Goal: Task Accomplishment & Management: Use online tool/utility

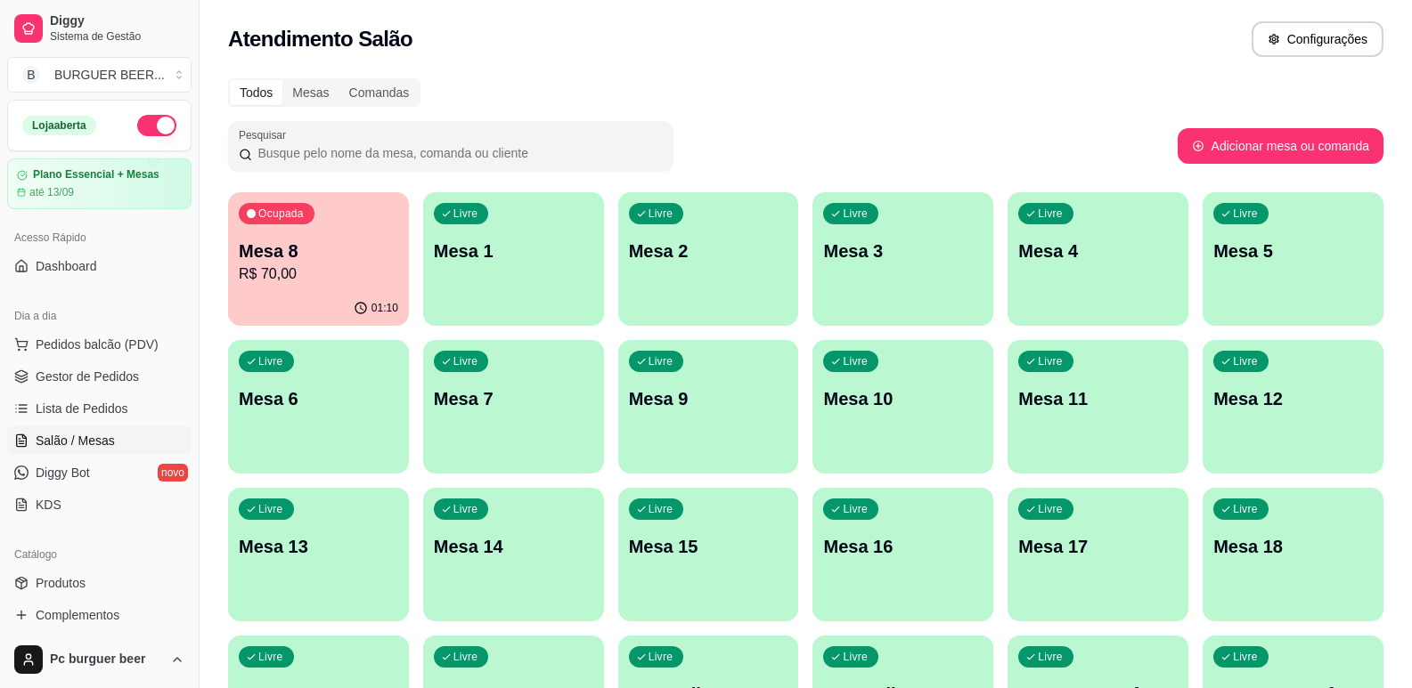
click at [315, 252] on p "Mesa 8" at bounding box center [318, 251] width 159 height 25
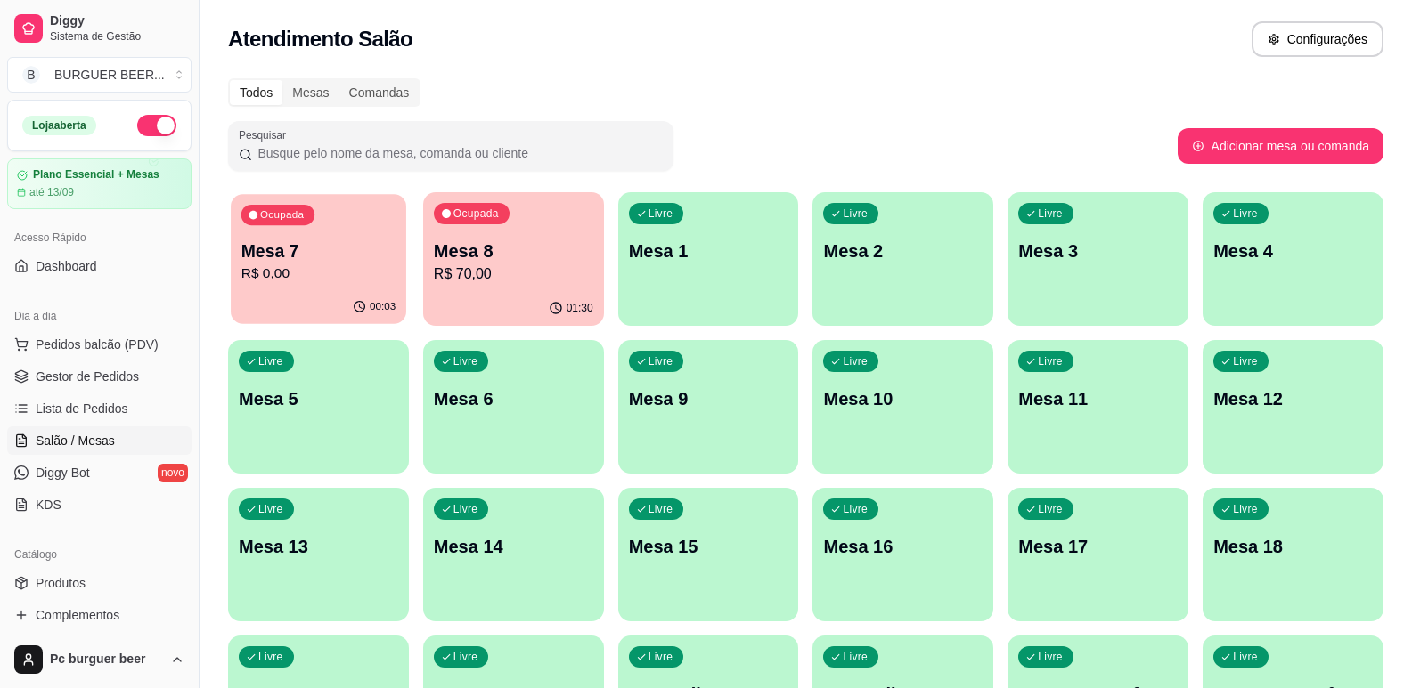
click at [329, 275] on p "R$ 0,00" at bounding box center [318, 274] width 154 height 20
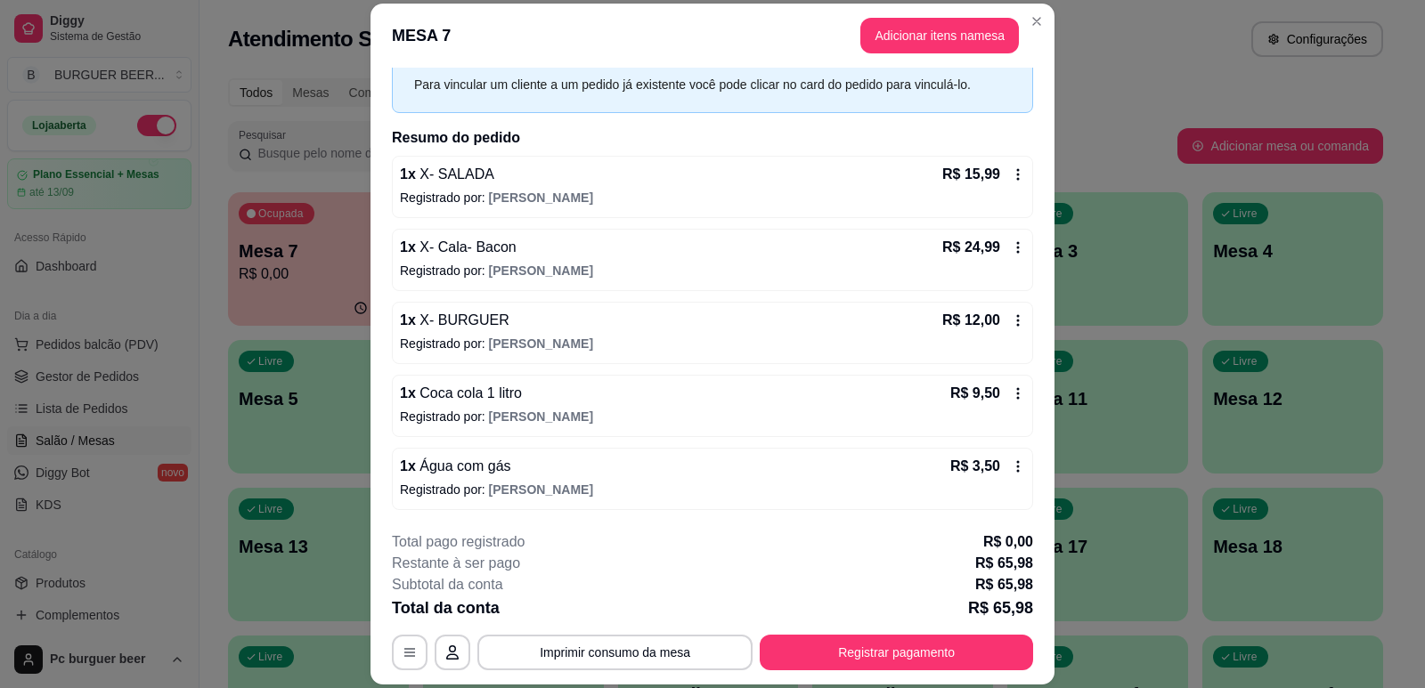
scroll to position [53, 0]
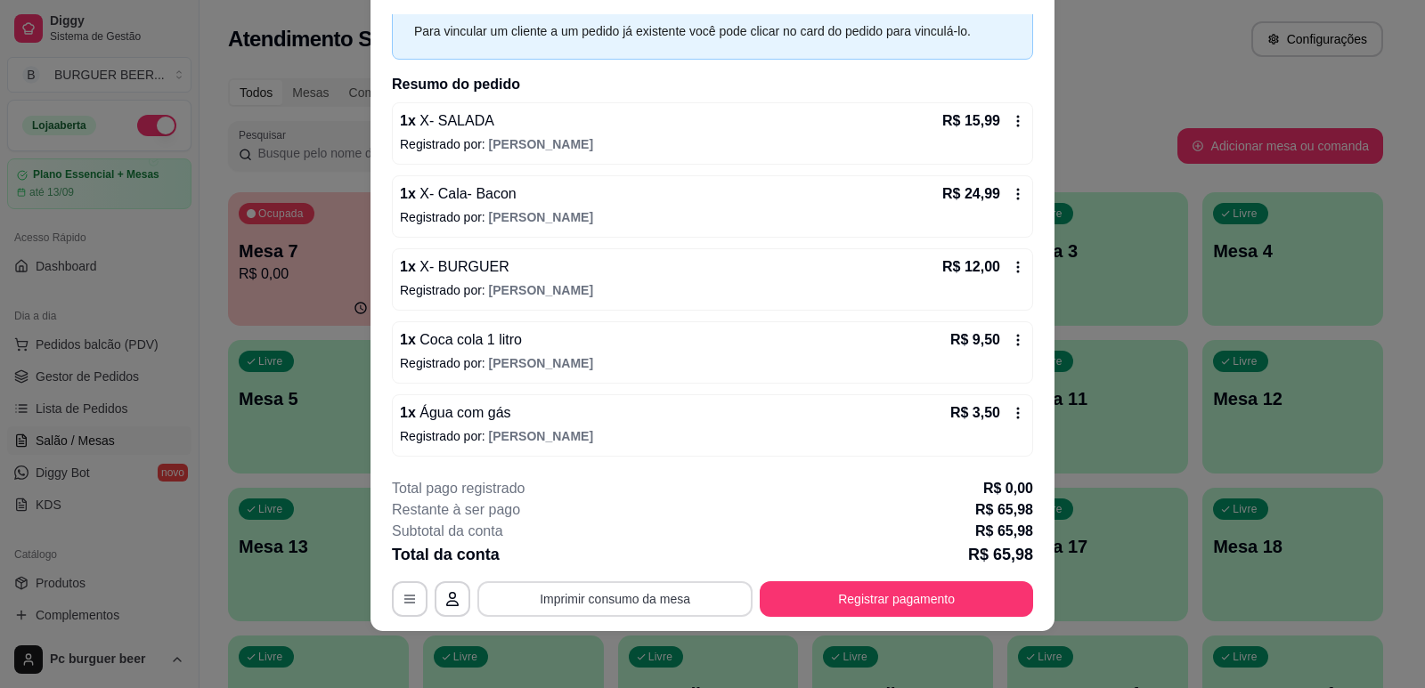
click at [641, 592] on button "Imprimir consumo da mesa" at bounding box center [614, 600] width 275 height 36
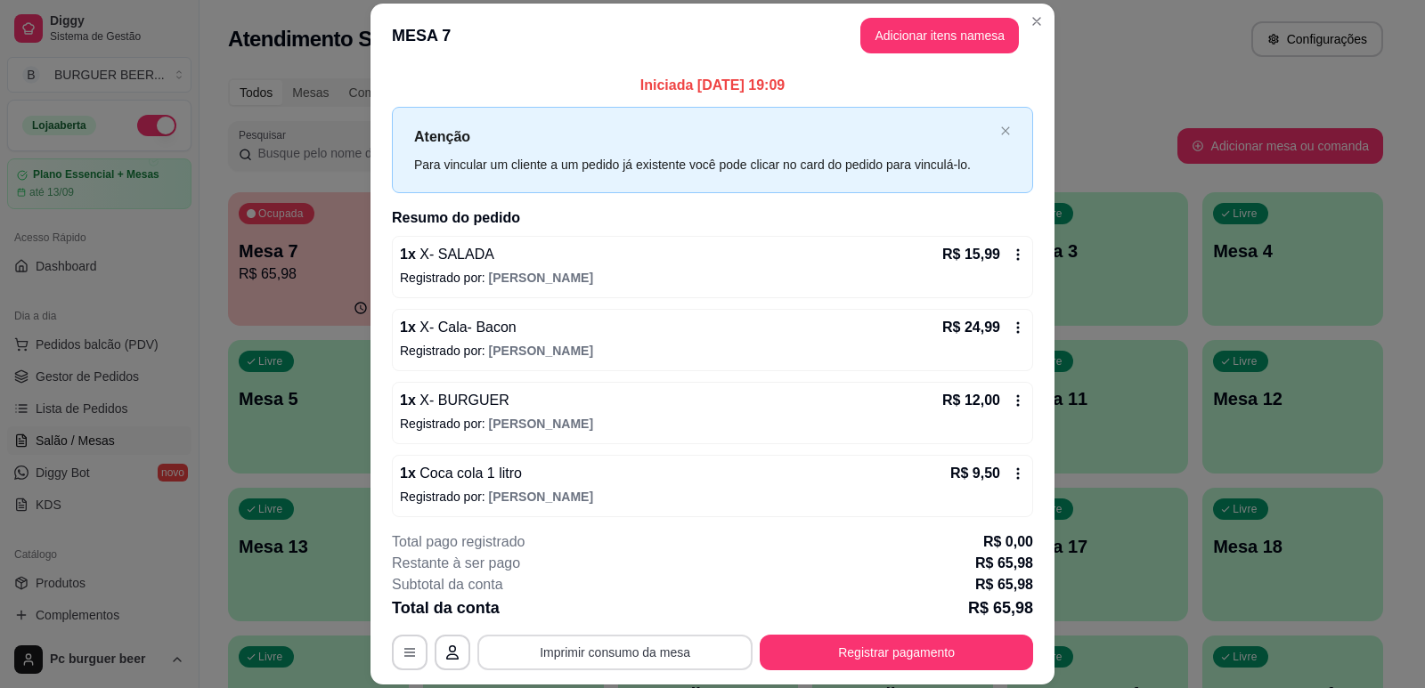
scroll to position [80, 0]
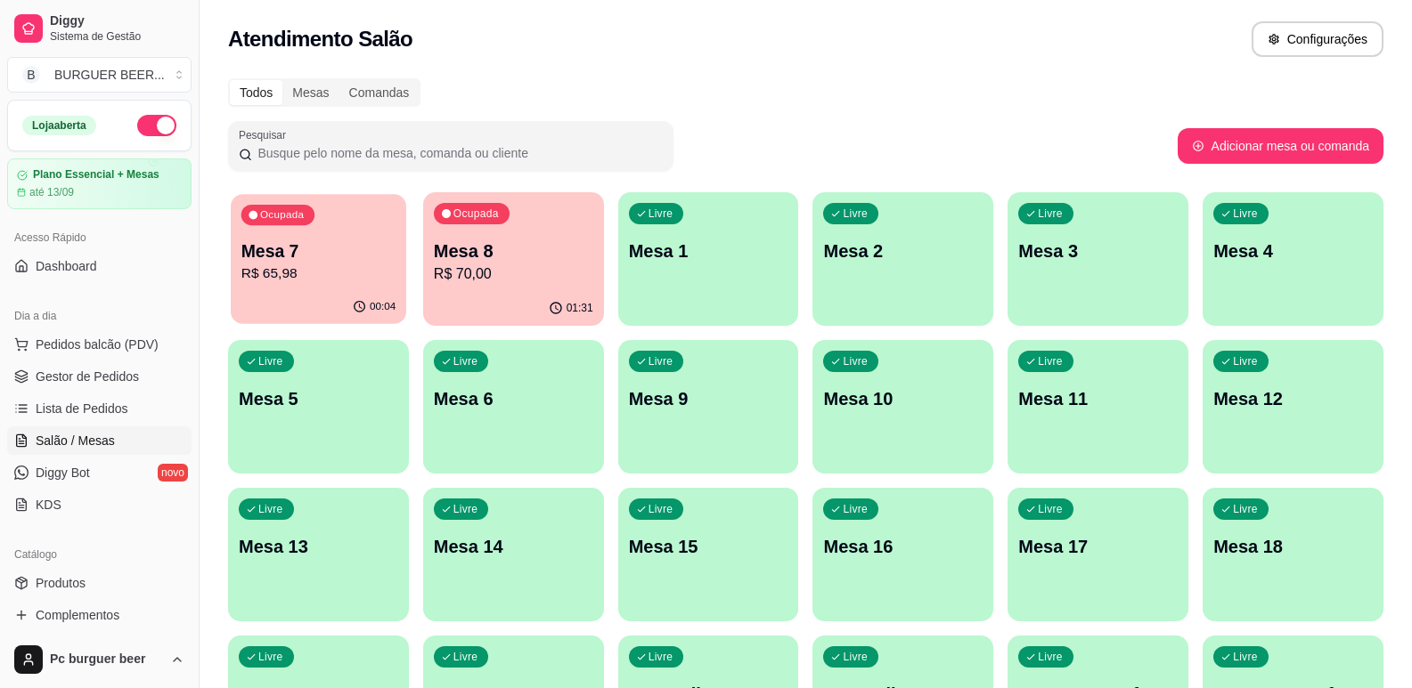
click at [286, 257] on p "Mesa 7" at bounding box center [318, 252] width 154 height 24
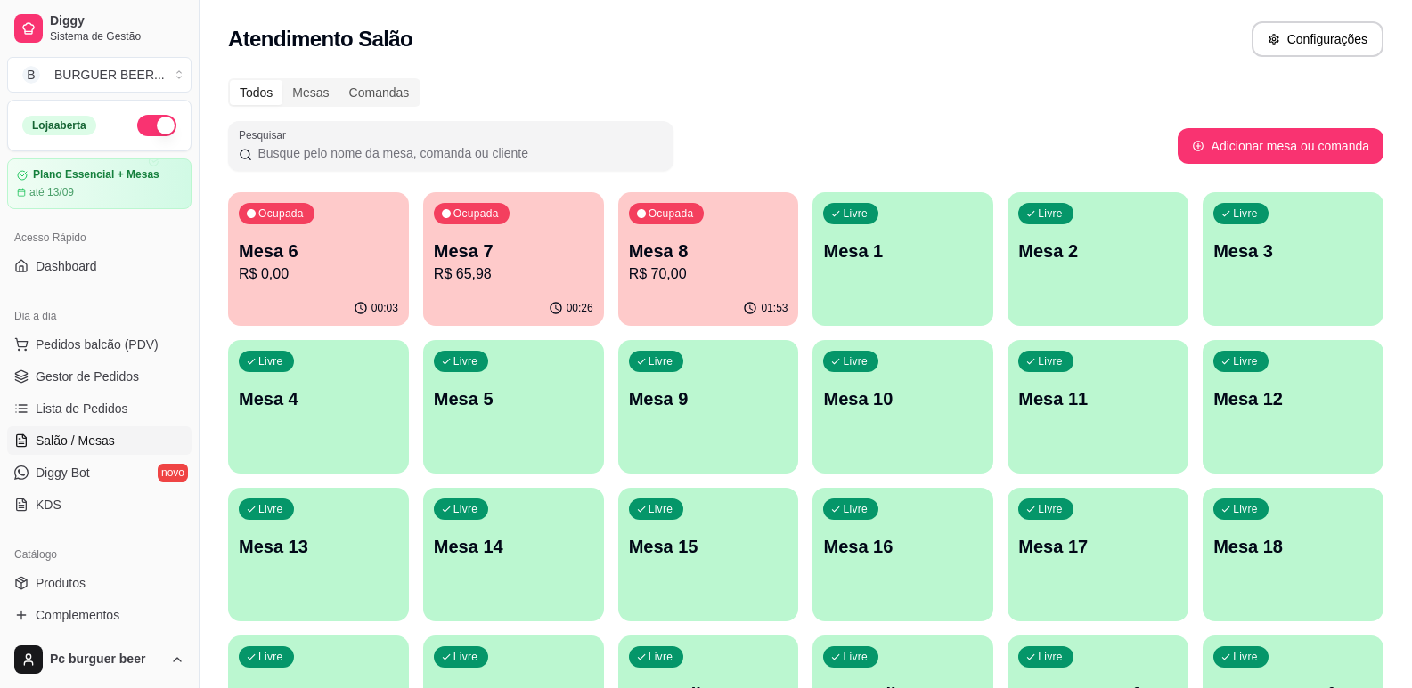
click at [344, 282] on p "R$ 0,00" at bounding box center [318, 274] width 159 height 21
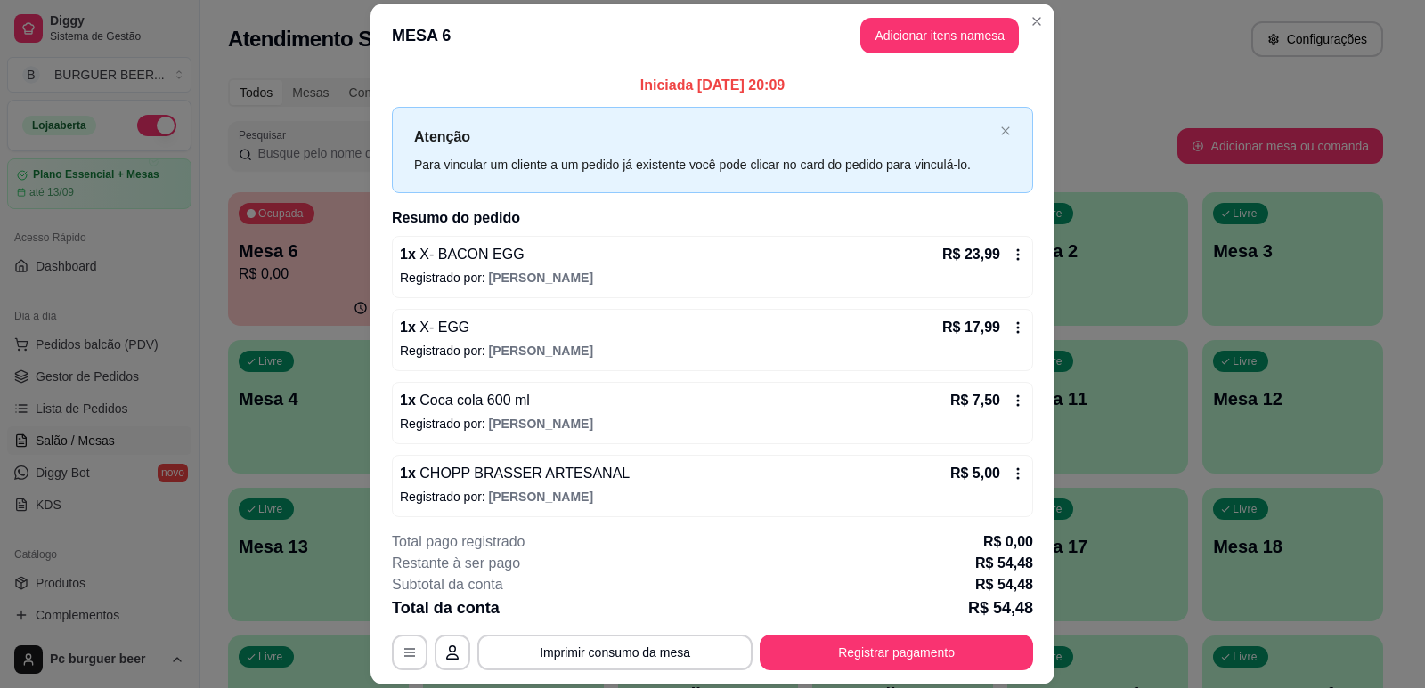
scroll to position [7, 0]
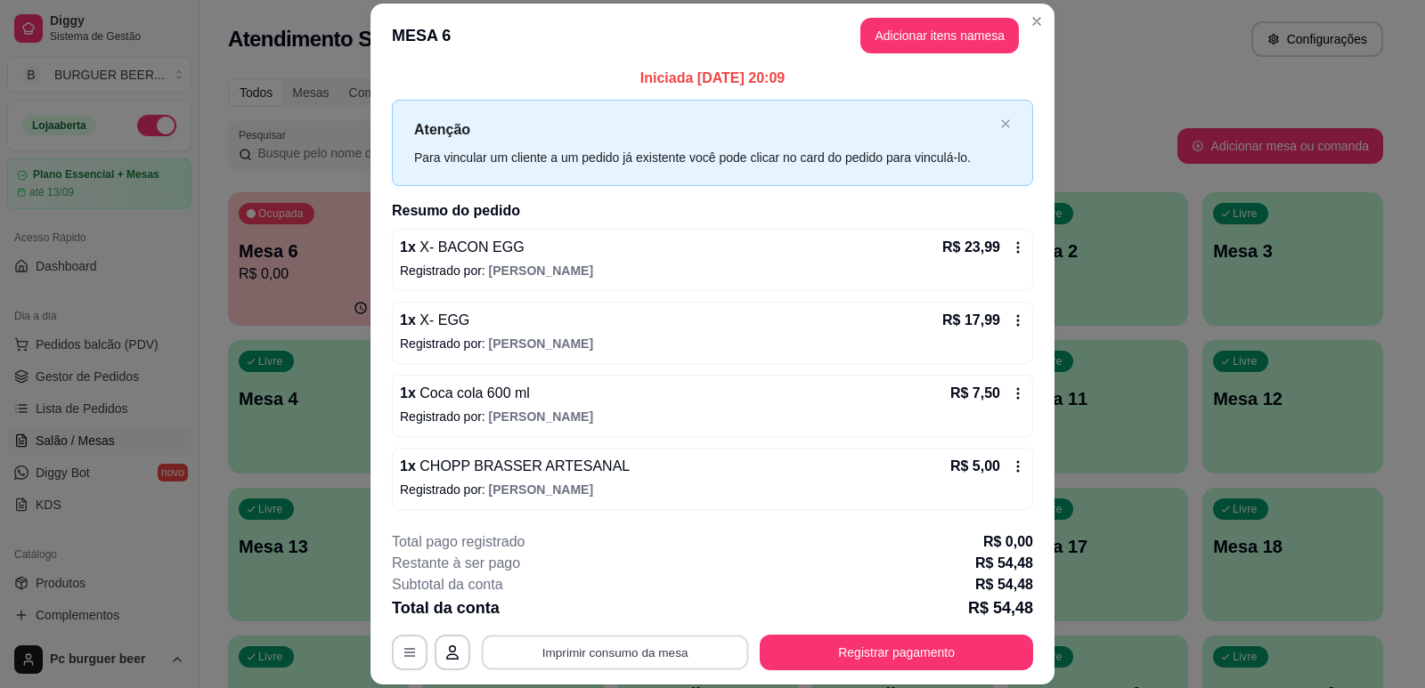
click at [618, 655] on button "Imprimir consumo da mesa" at bounding box center [615, 653] width 267 height 35
click at [597, 655] on button "Imprimir consumo da mesa" at bounding box center [615, 653] width 267 height 35
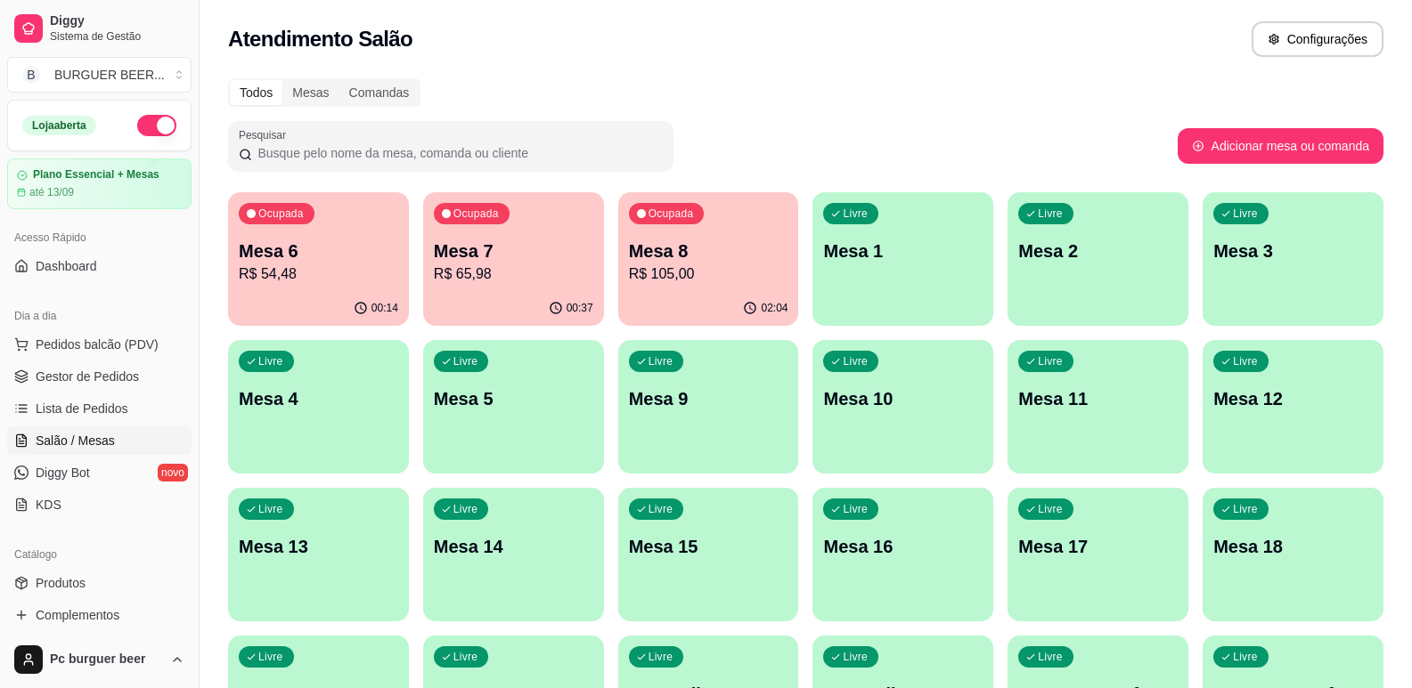
click at [315, 281] on p "R$ 54,48" at bounding box center [318, 274] width 159 height 21
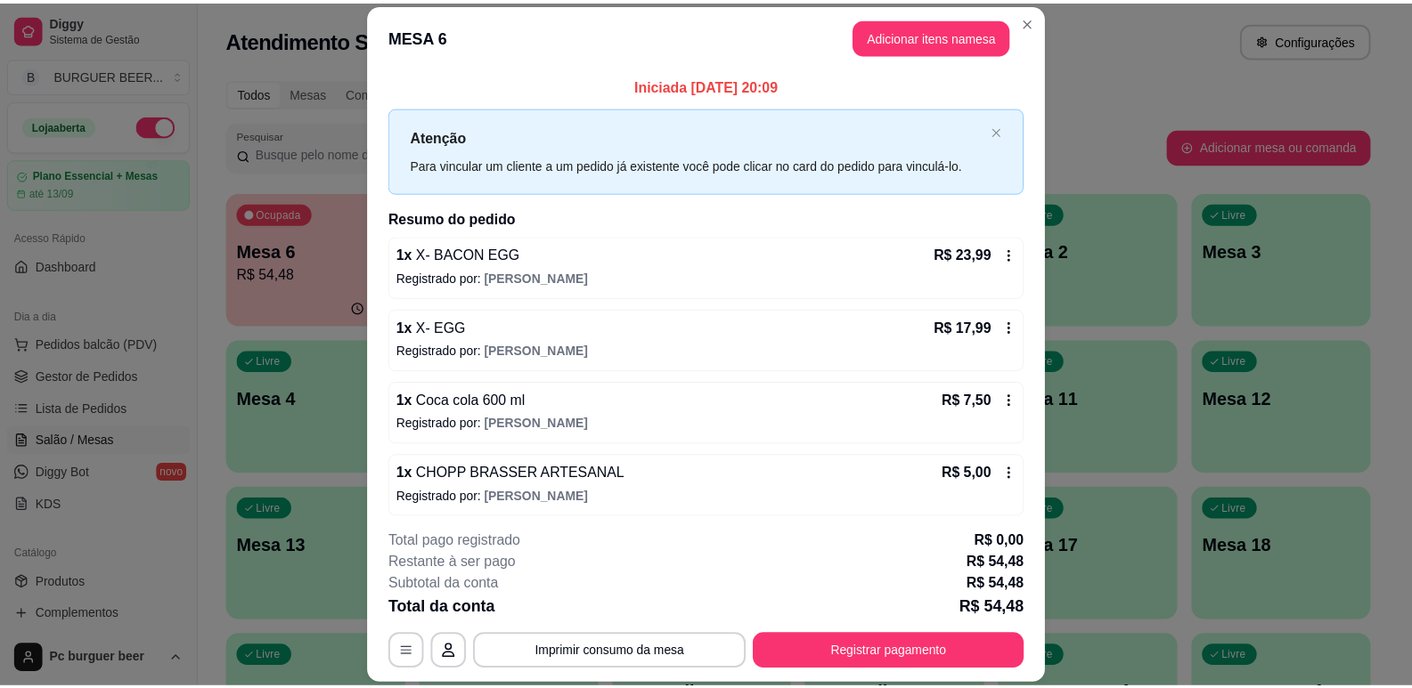
scroll to position [7, 0]
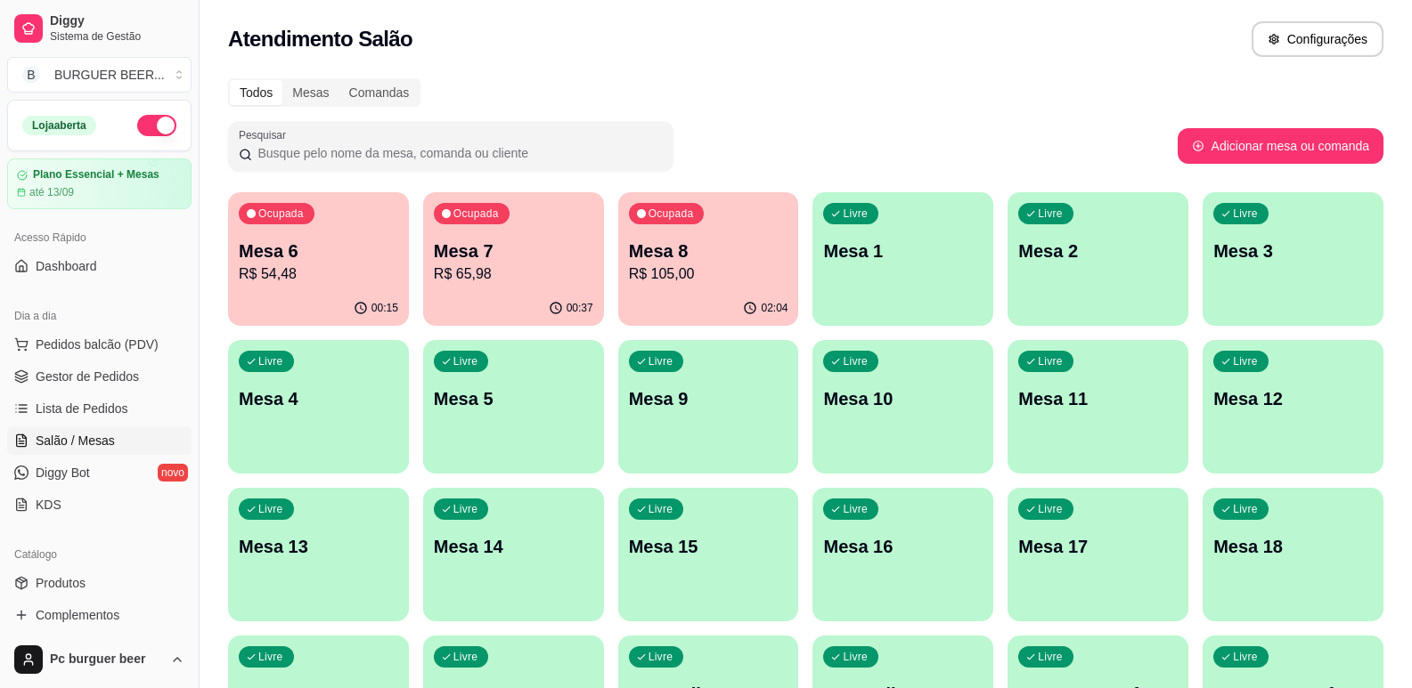
click at [715, 267] on p "R$ 105,00" at bounding box center [708, 274] width 159 height 21
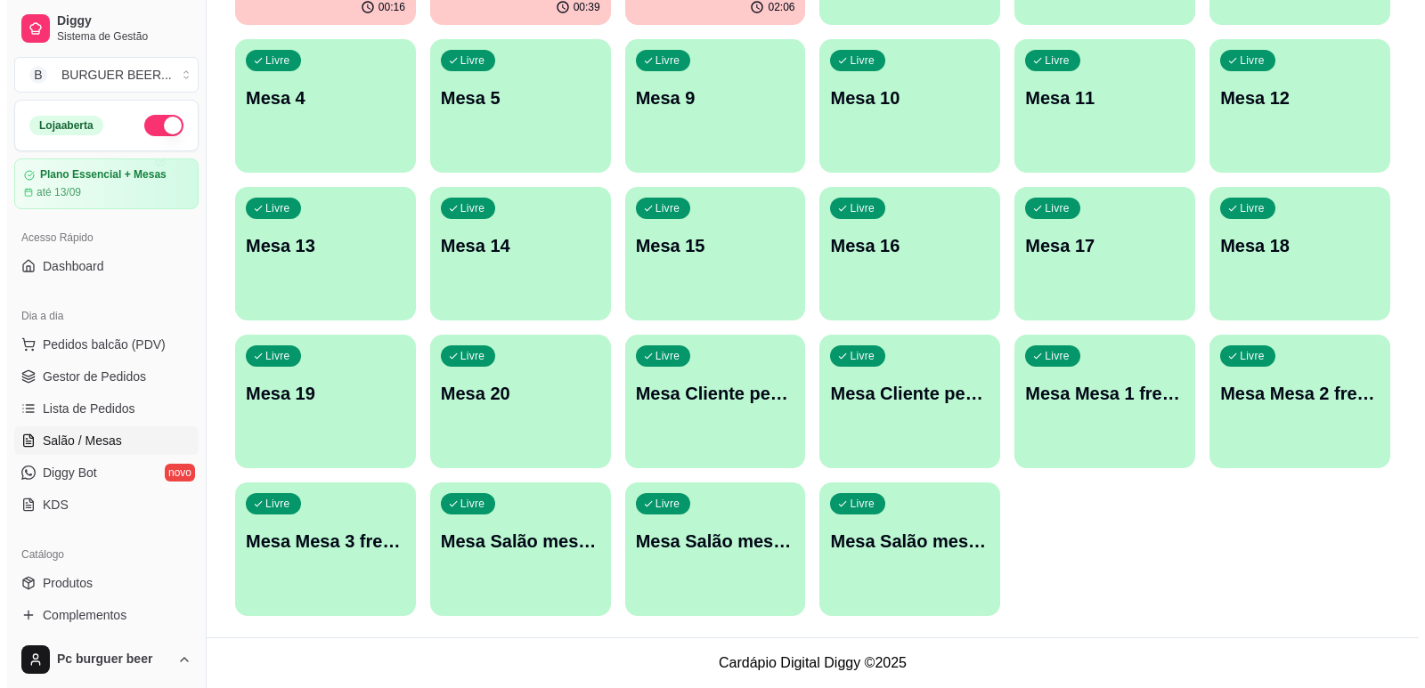
scroll to position [0, 0]
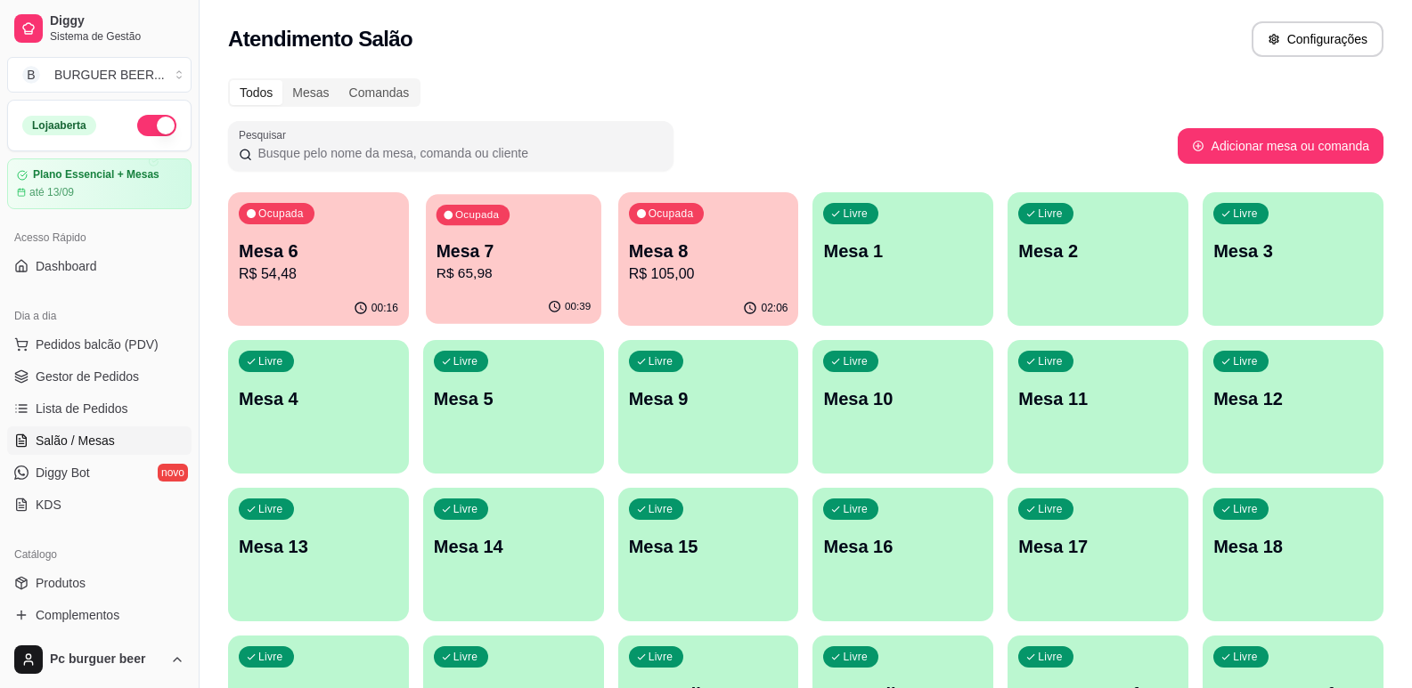
click at [517, 293] on div "00:39" at bounding box center [513, 307] width 175 height 34
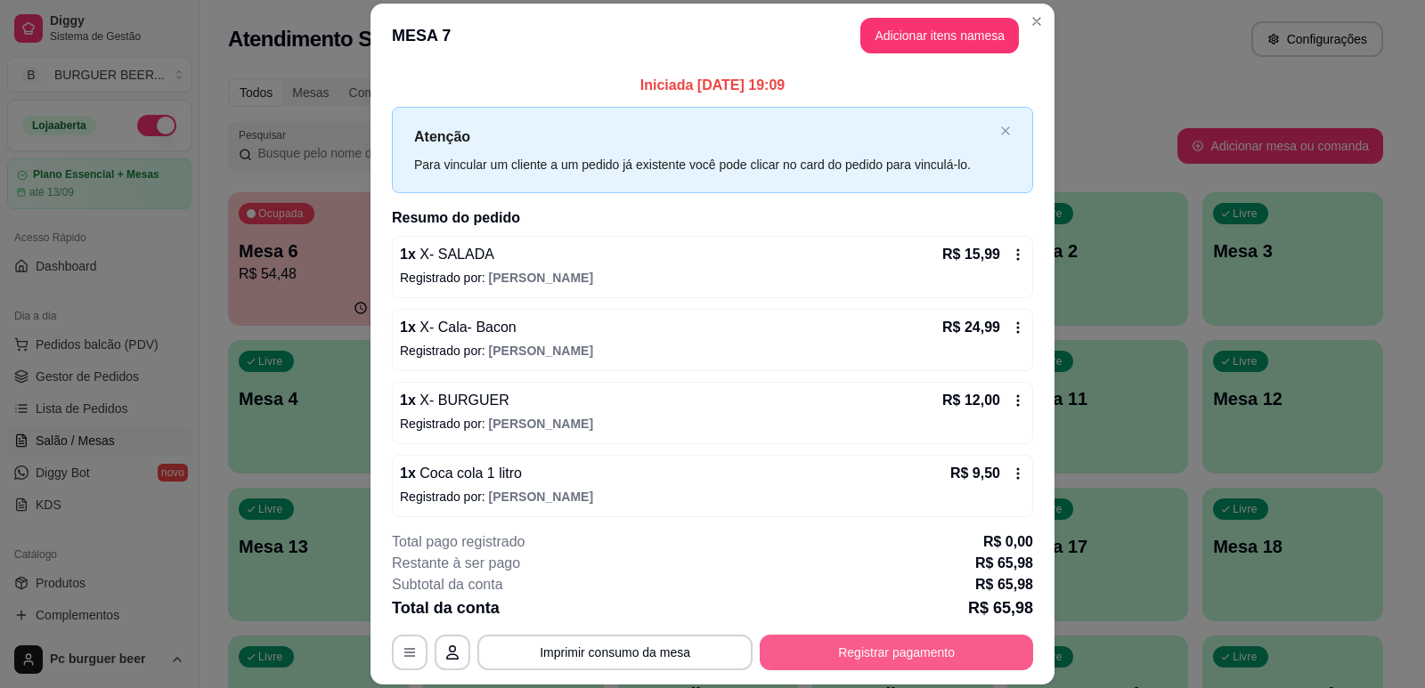
click at [952, 652] on button "Registrar pagamento" at bounding box center [896, 653] width 273 height 36
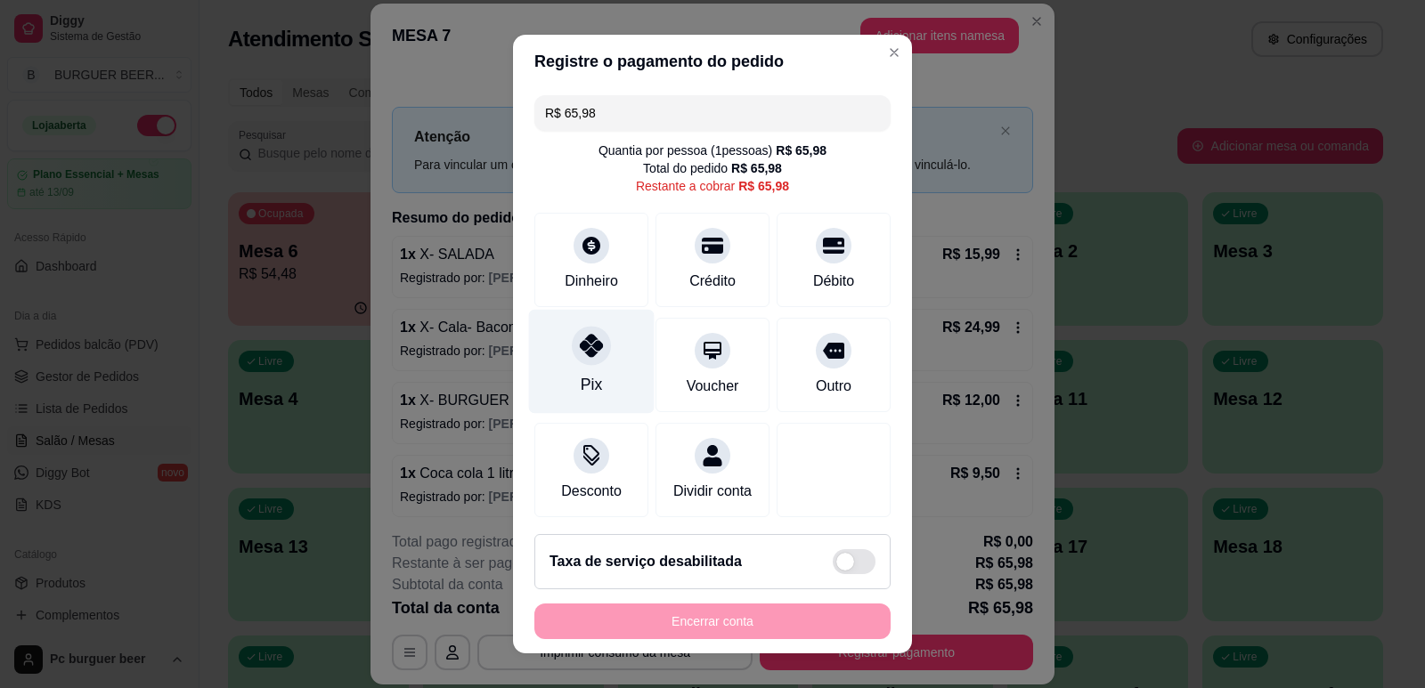
click at [602, 373] on div "Pix" at bounding box center [592, 361] width 126 height 104
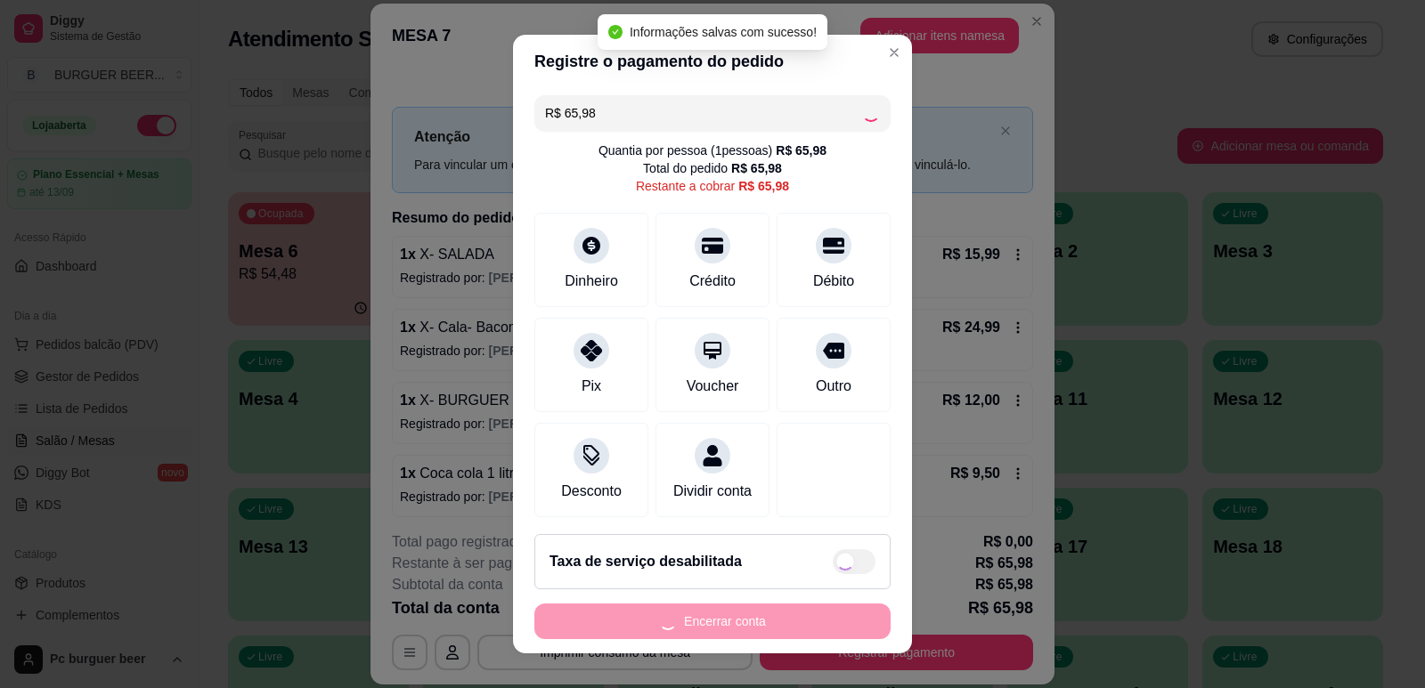
type input "R$ 0,00"
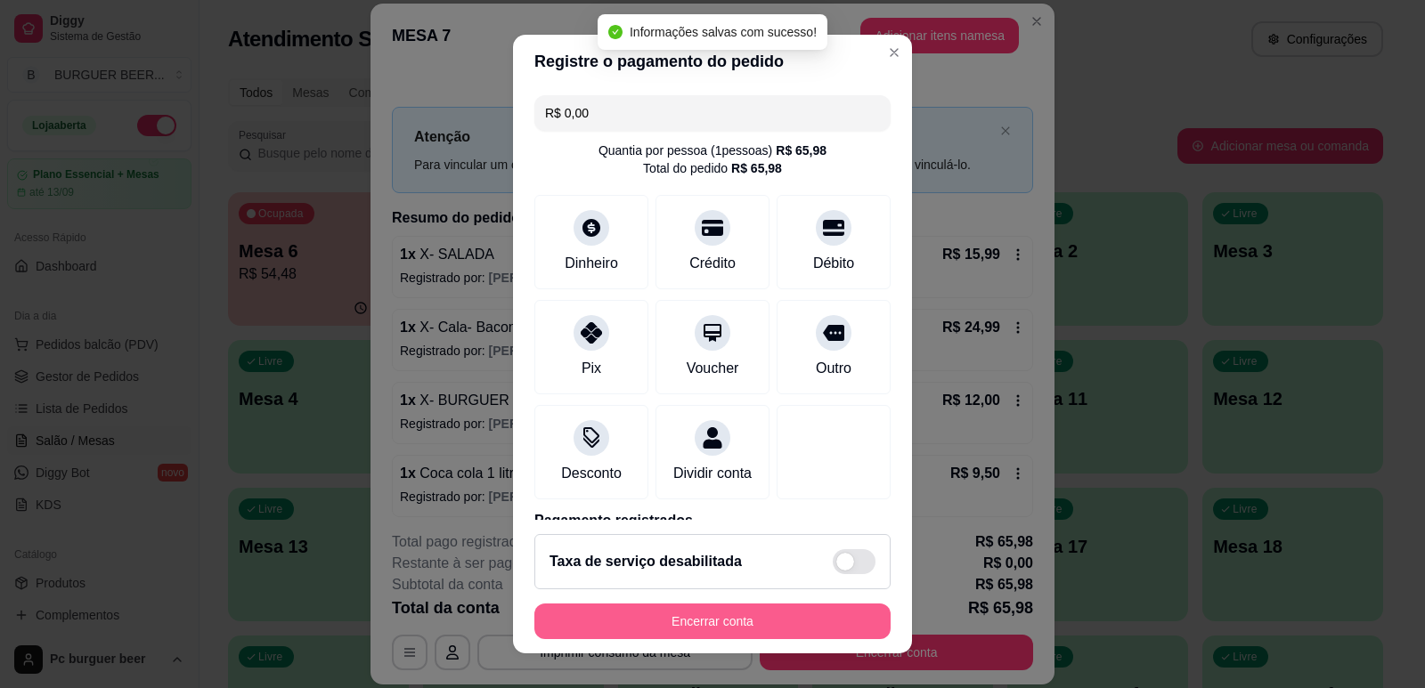
click at [717, 613] on button "Encerrar conta" at bounding box center [712, 622] width 356 height 36
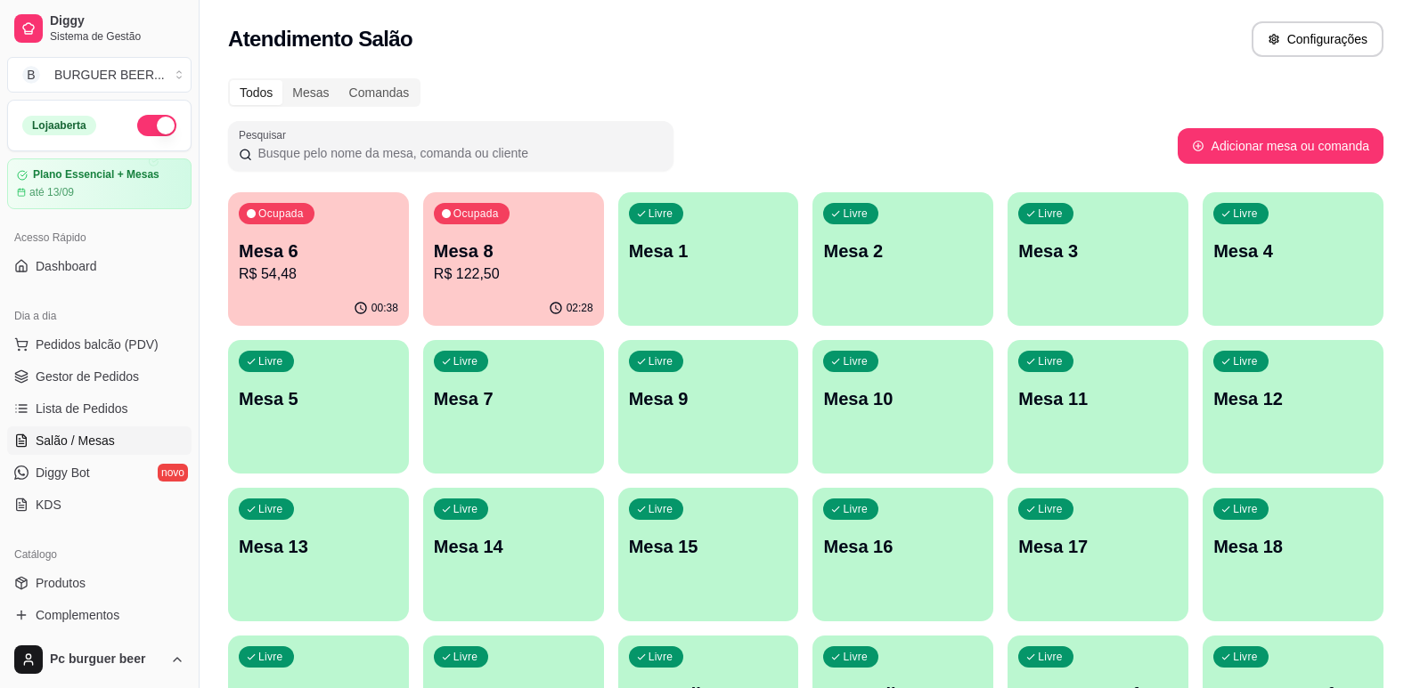
click at [477, 281] on p "R$ 122,50" at bounding box center [513, 274] width 159 height 21
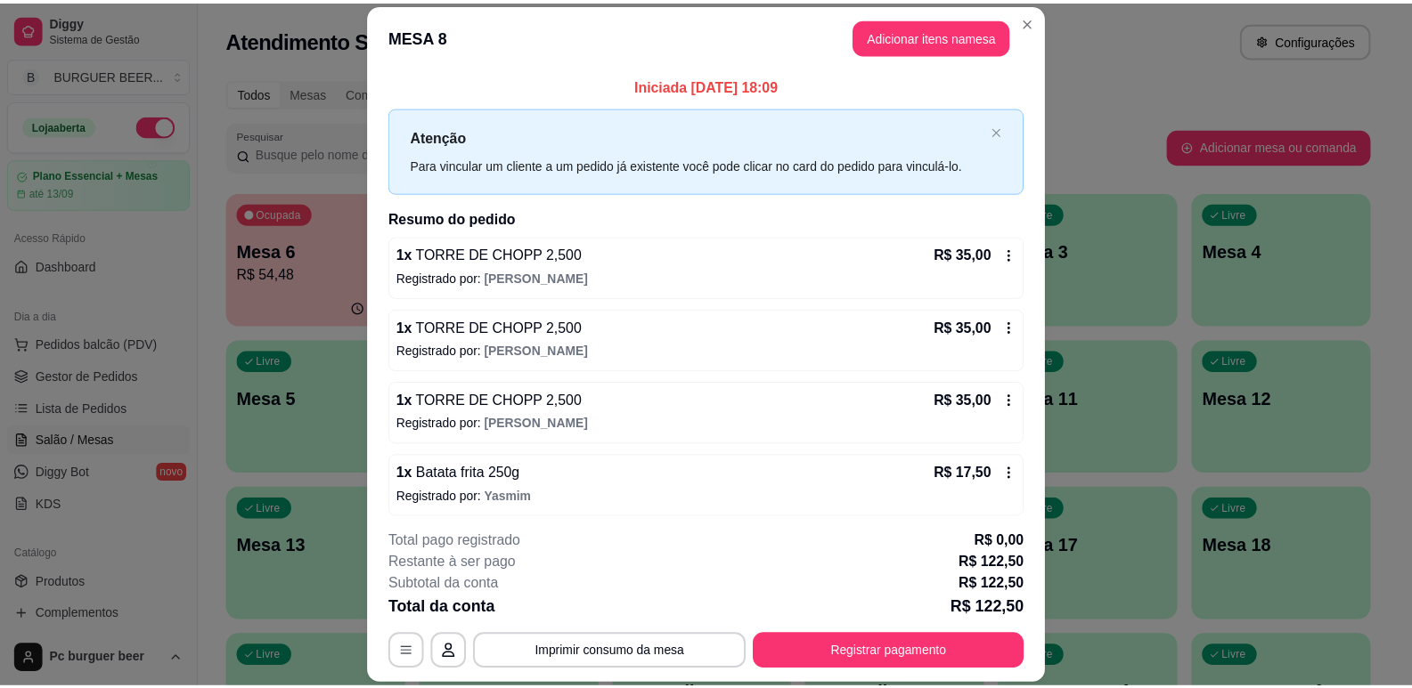
scroll to position [7, 0]
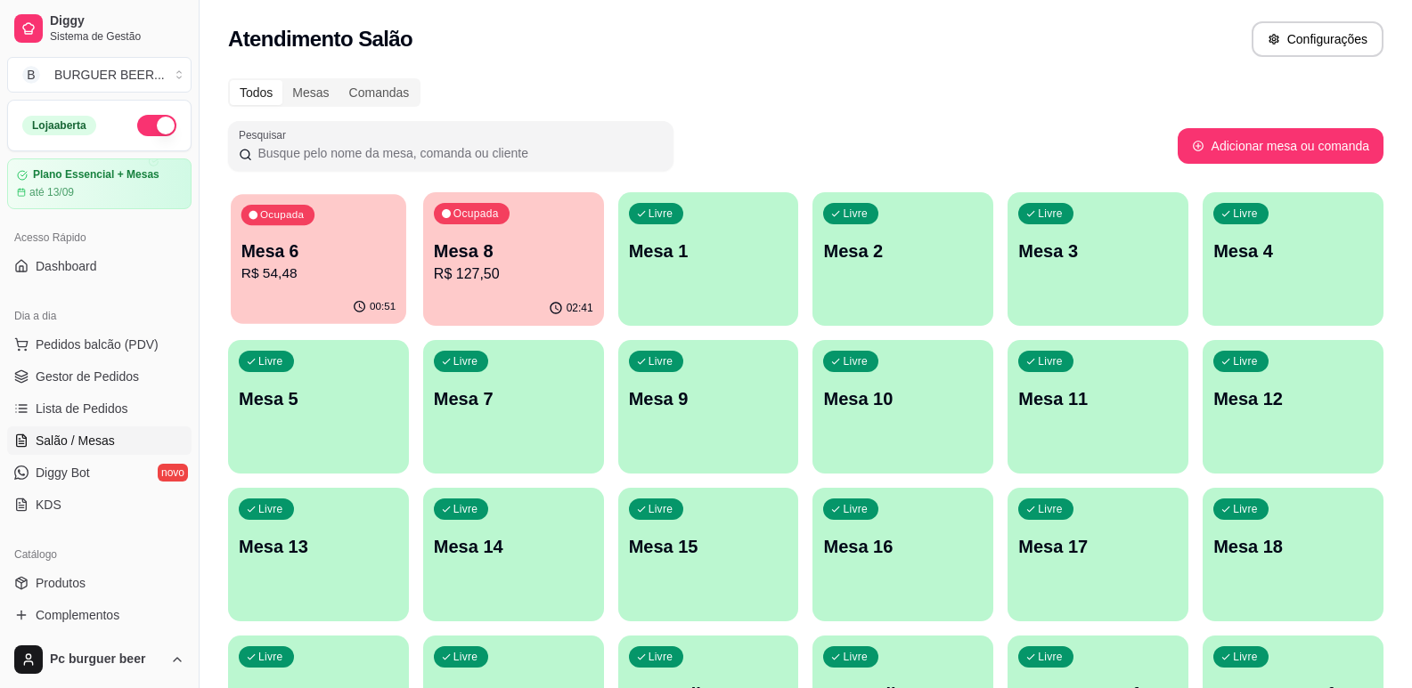
click at [353, 281] on p "R$ 54,48" at bounding box center [318, 274] width 154 height 20
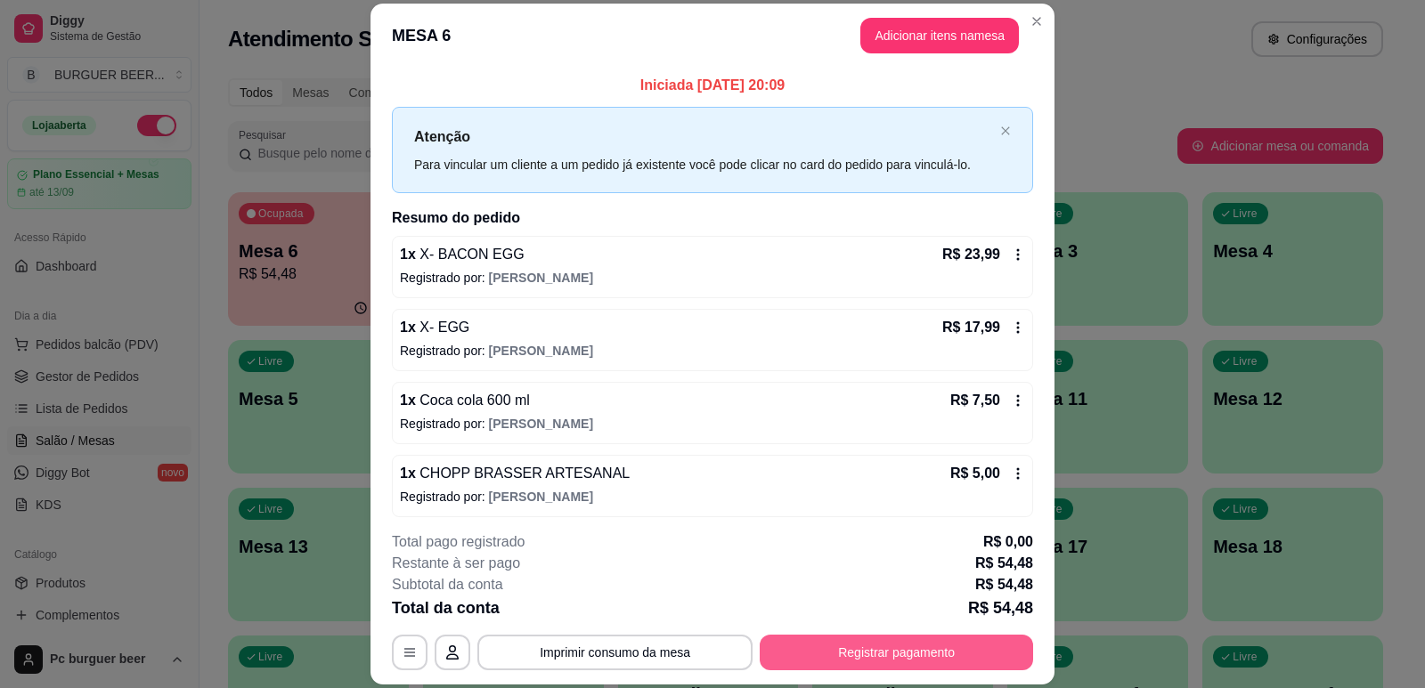
click at [871, 646] on button "Registrar pagamento" at bounding box center [896, 653] width 273 height 36
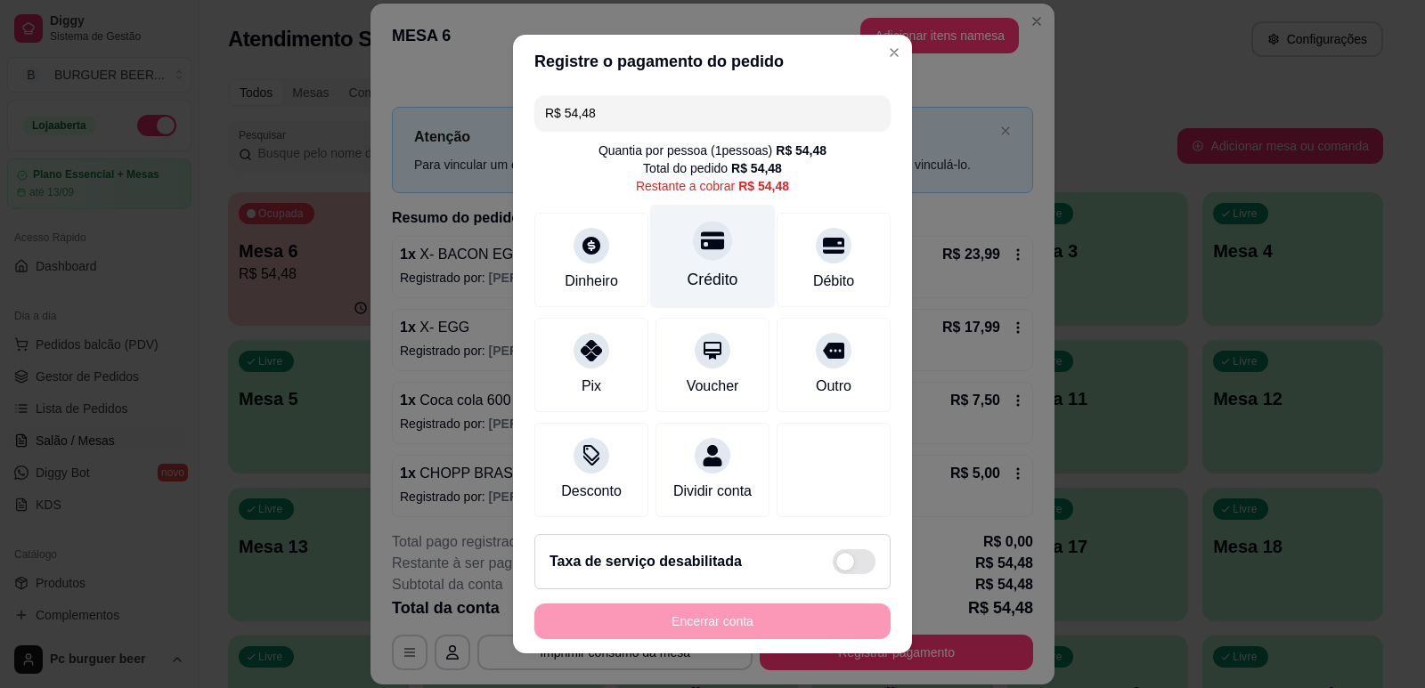
click at [677, 260] on div "Crédito" at bounding box center [713, 256] width 126 height 104
type input "R$ 0,00"
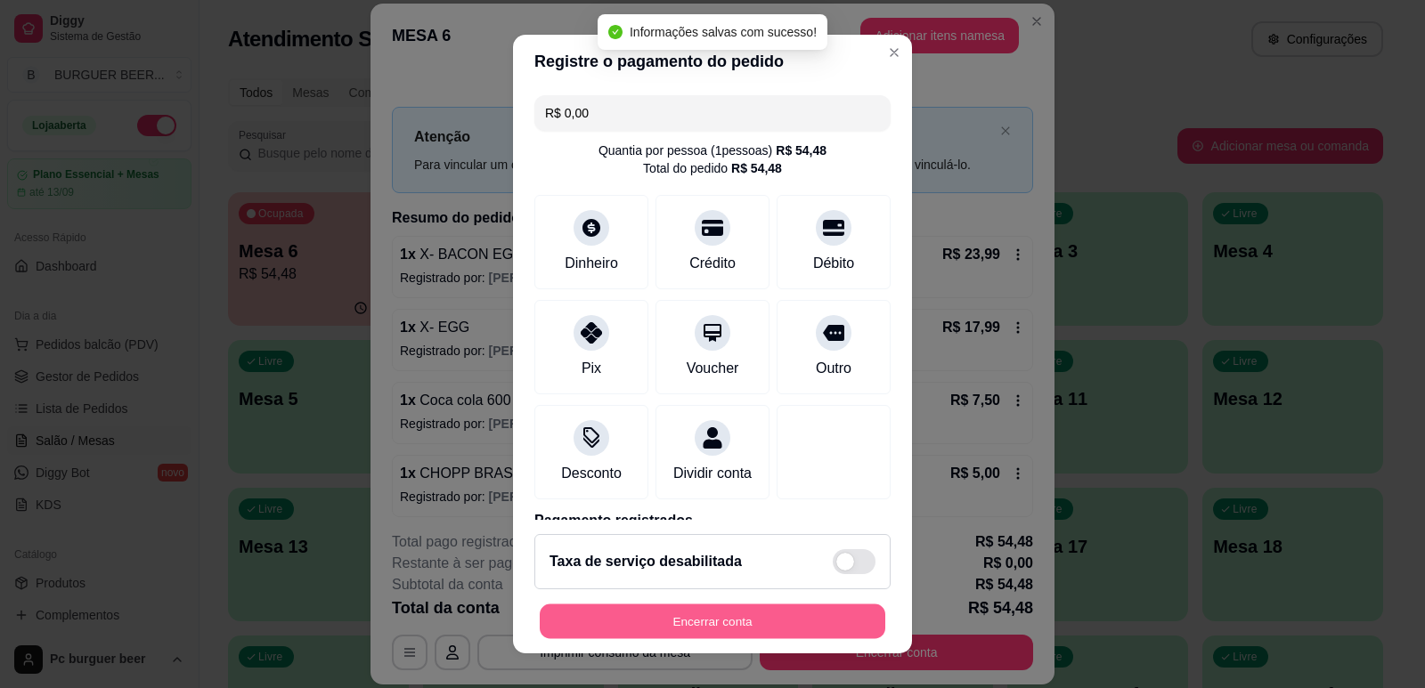
click at [770, 628] on button "Encerrar conta" at bounding box center [713, 622] width 346 height 35
